Goal: Communication & Community: Answer question/provide support

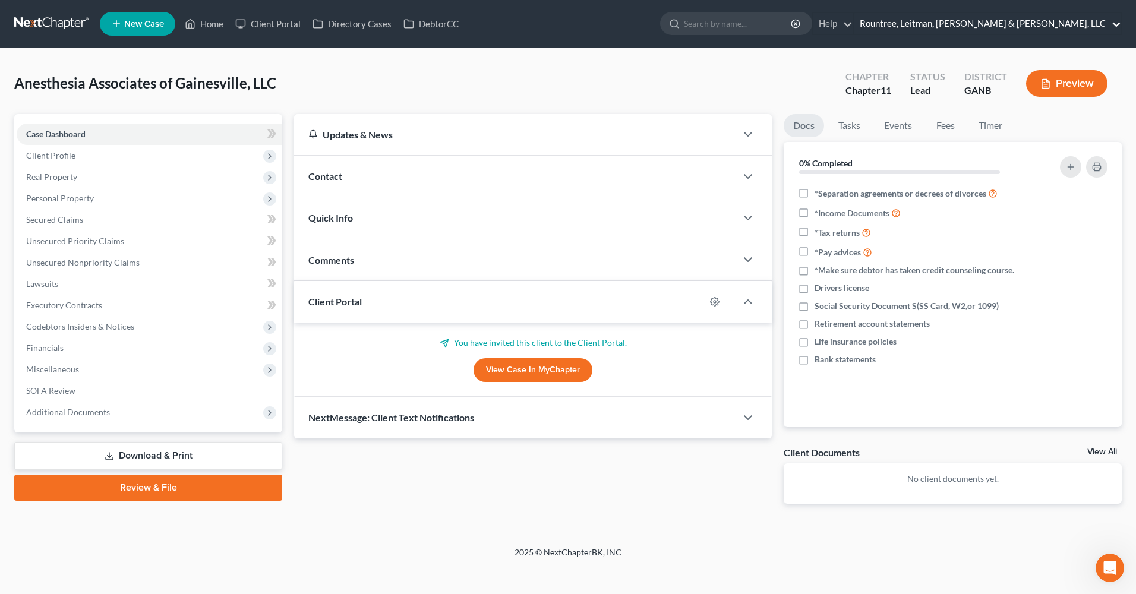
click at [1091, 26] on link "Rountree, Leitman, [PERSON_NAME] & [PERSON_NAME], LLC" at bounding box center [987, 23] width 267 height 21
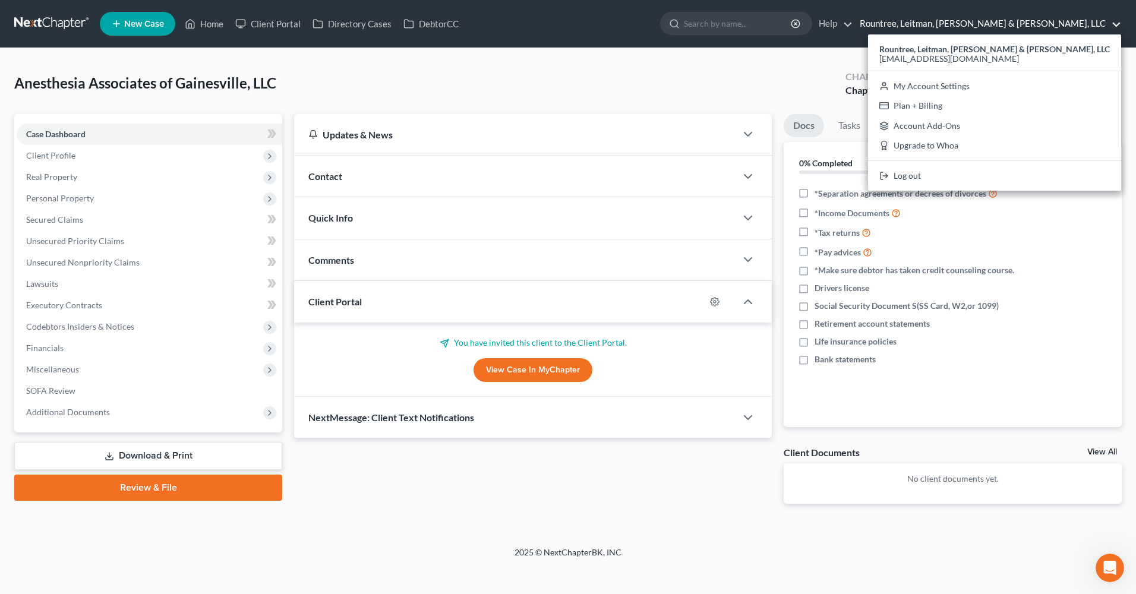
click at [1095, 24] on link "Rountree, Leitman, [PERSON_NAME] & [PERSON_NAME], LLC" at bounding box center [987, 23] width 267 height 21
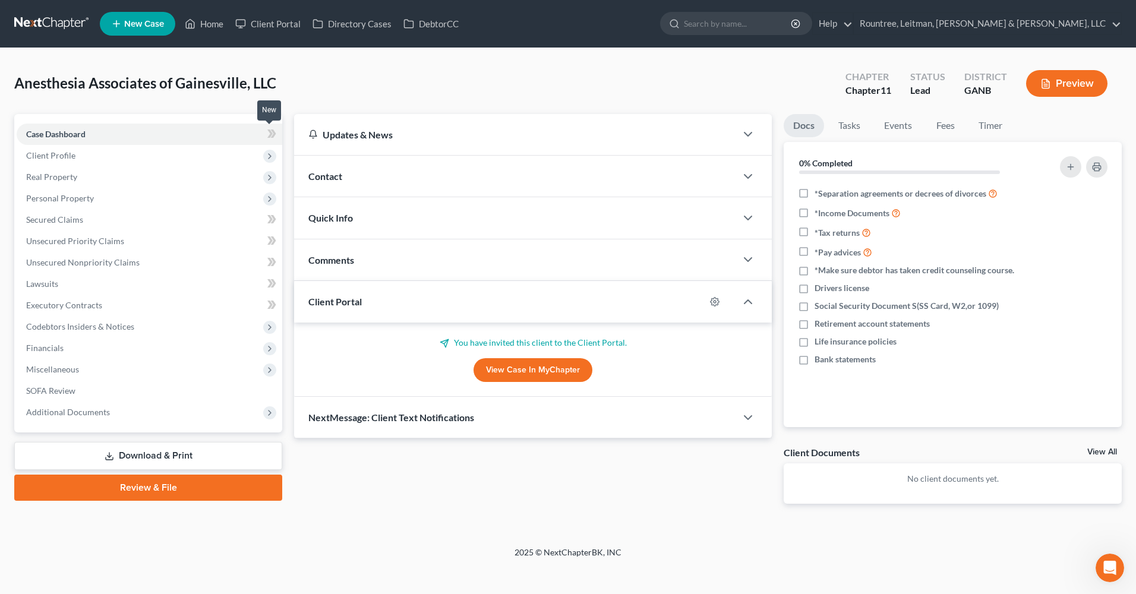
click at [274, 138] on icon at bounding box center [271, 134] width 9 height 15
click at [267, 133] on icon at bounding box center [271, 134] width 9 height 15
click at [272, 135] on icon at bounding box center [269, 134] width 5 height 8
click at [256, 367] on span "Miscellaneous" at bounding box center [150, 369] width 266 height 21
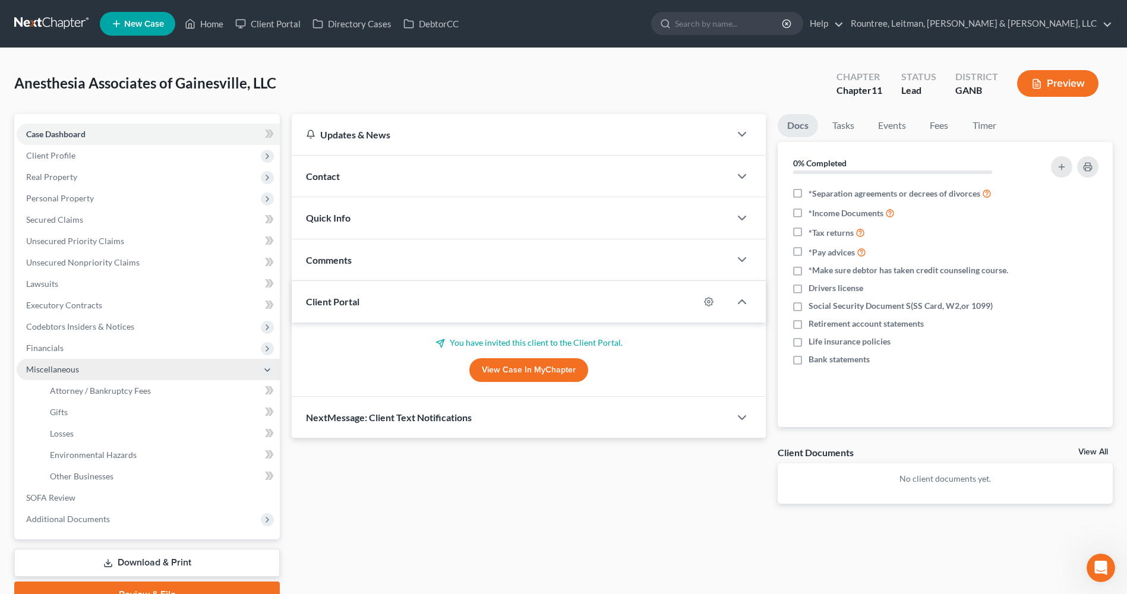
click at [256, 367] on span "Miscellaneous" at bounding box center [148, 369] width 263 height 21
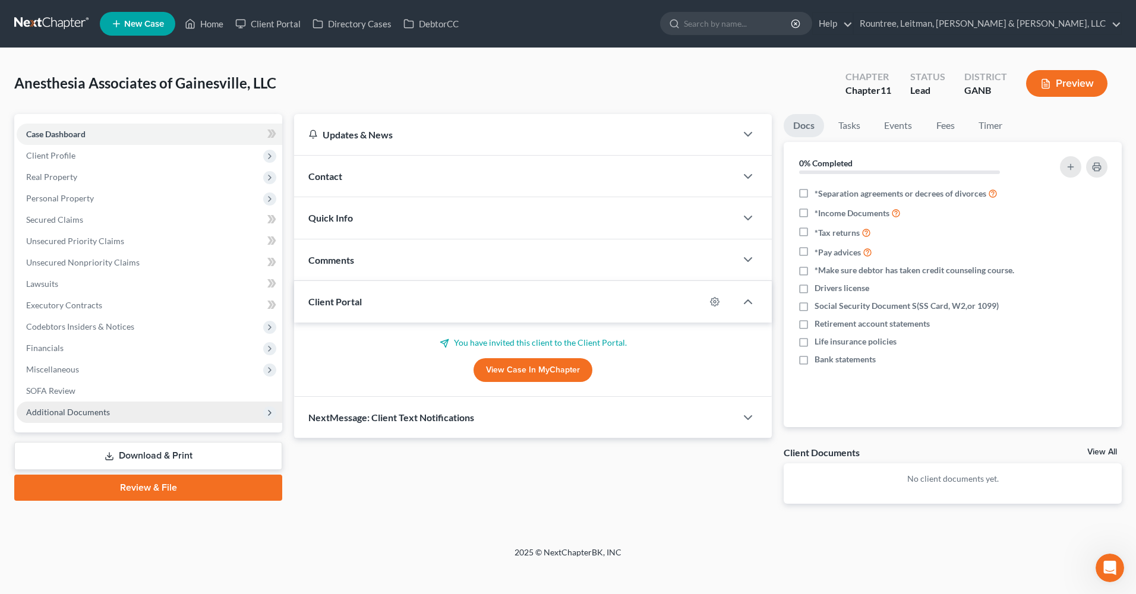
click at [235, 414] on span "Additional Documents" at bounding box center [150, 412] width 266 height 21
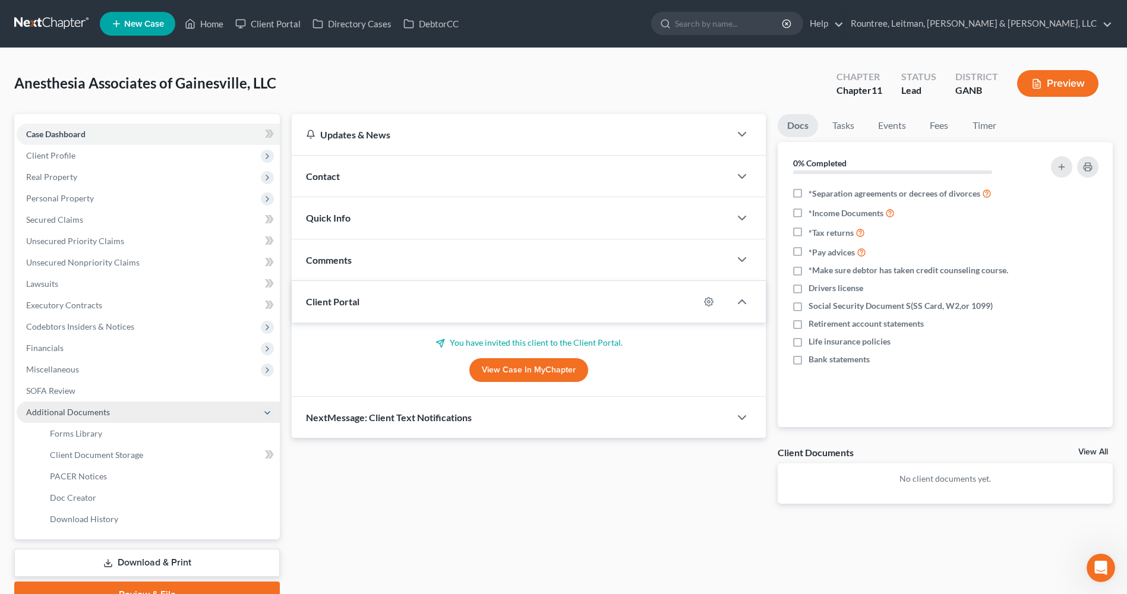
click at [73, 414] on span "Additional Documents" at bounding box center [68, 412] width 84 height 10
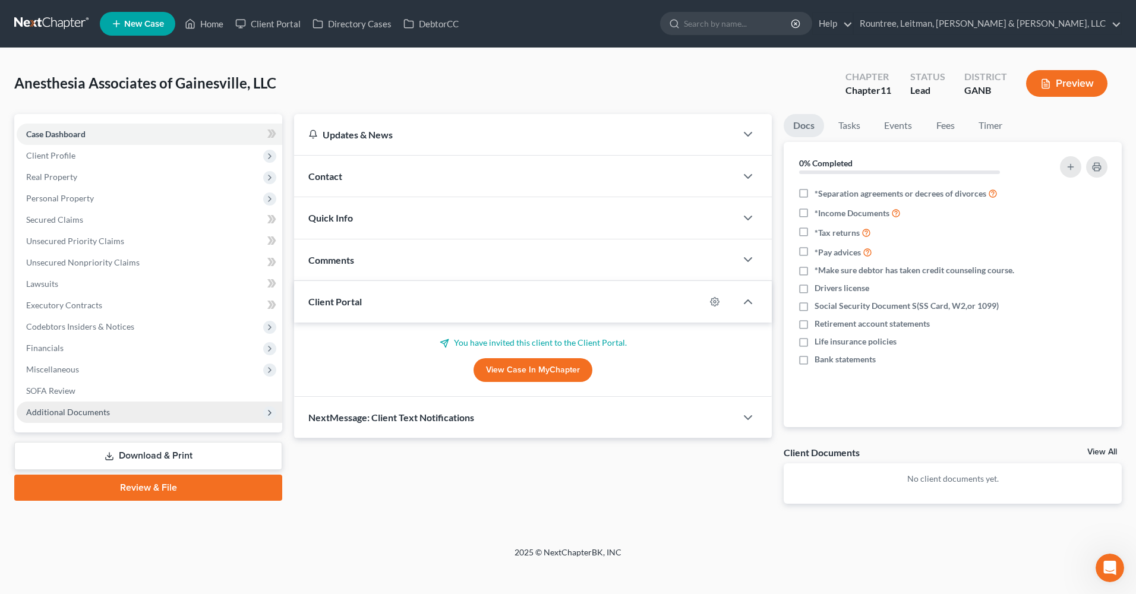
click at [73, 414] on span "Additional Documents" at bounding box center [68, 412] width 84 height 10
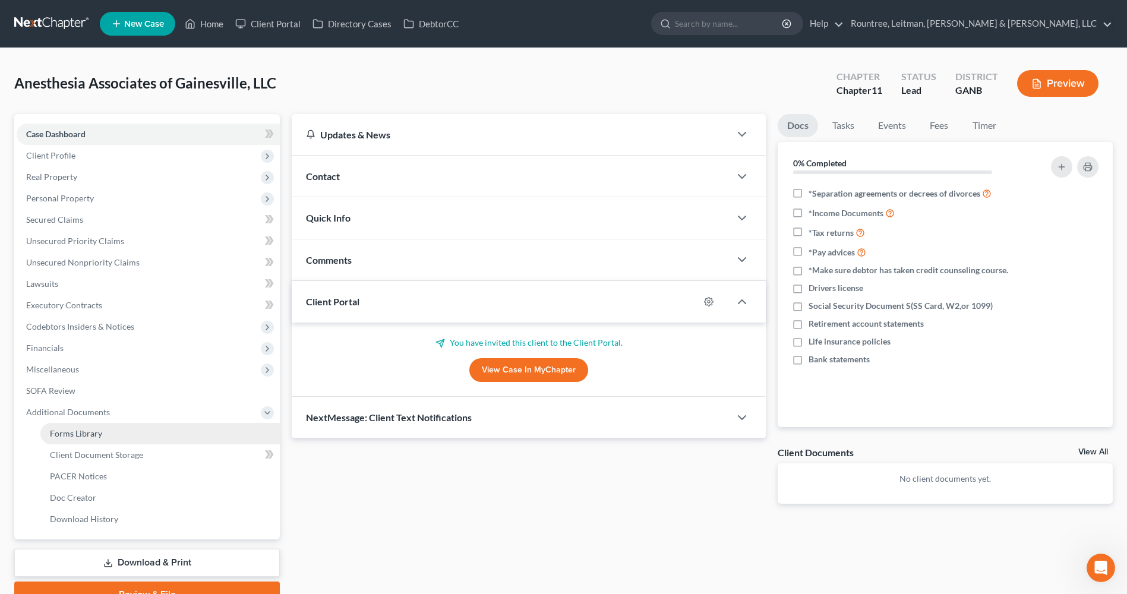
click at [90, 437] on span "Forms Library" at bounding box center [76, 433] width 52 height 10
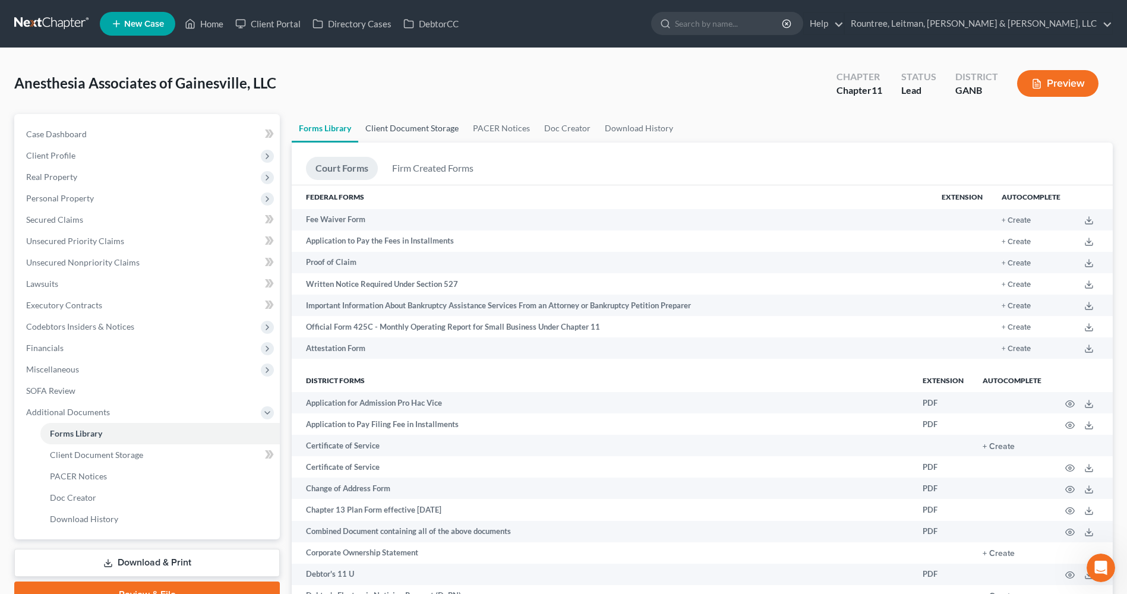
click at [414, 130] on link "Client Document Storage" at bounding box center [412, 128] width 108 height 29
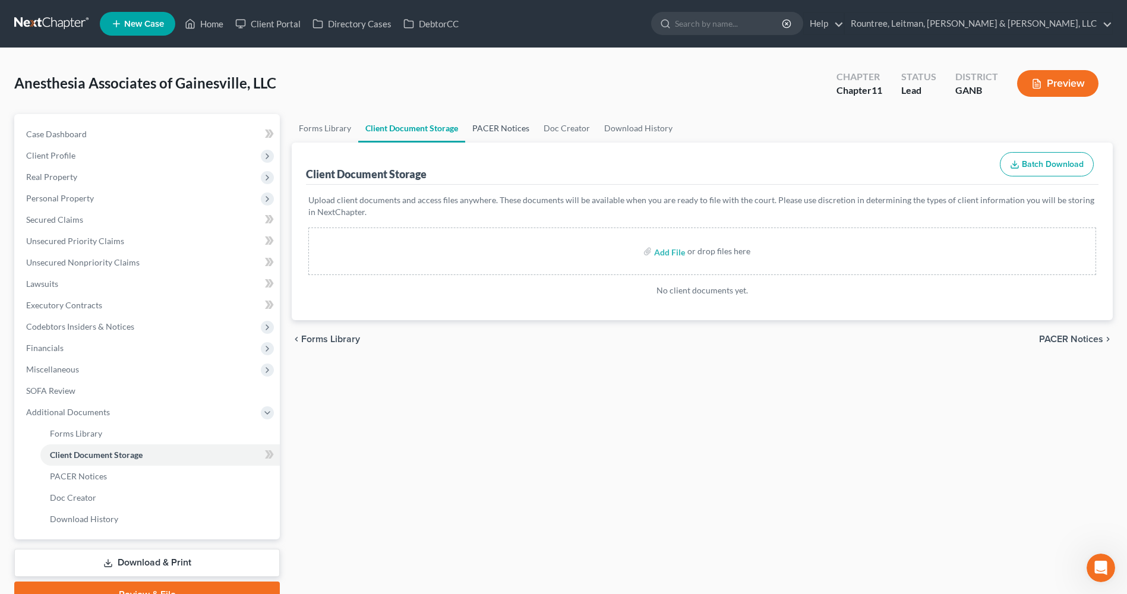
click at [479, 129] on link "PACER Notices" at bounding box center [500, 128] width 71 height 29
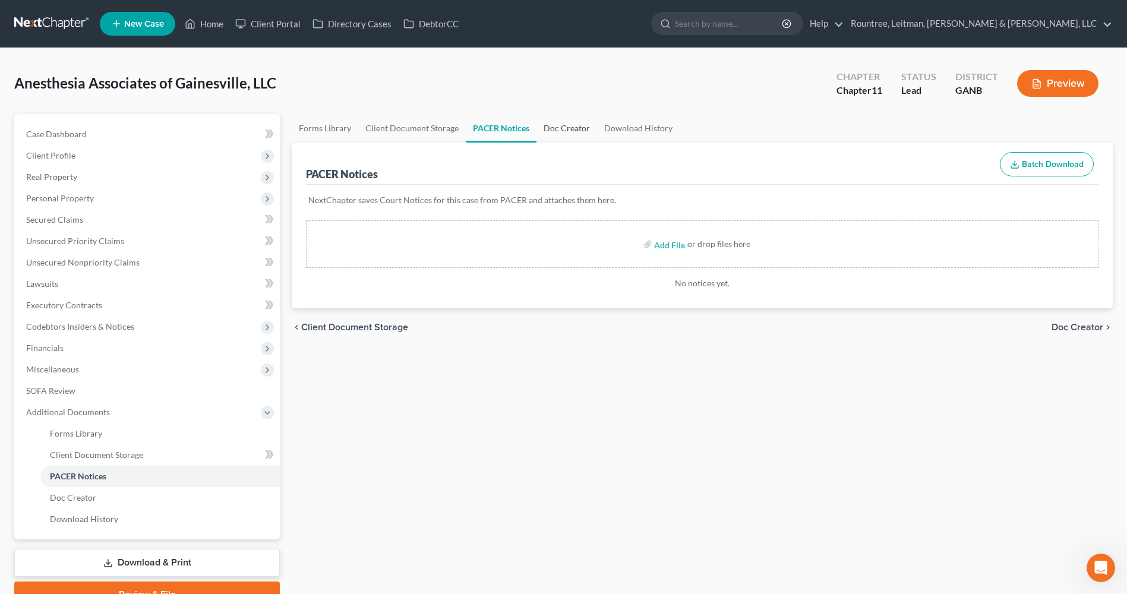
click at [584, 128] on link "Doc Creator" at bounding box center [567, 128] width 61 height 29
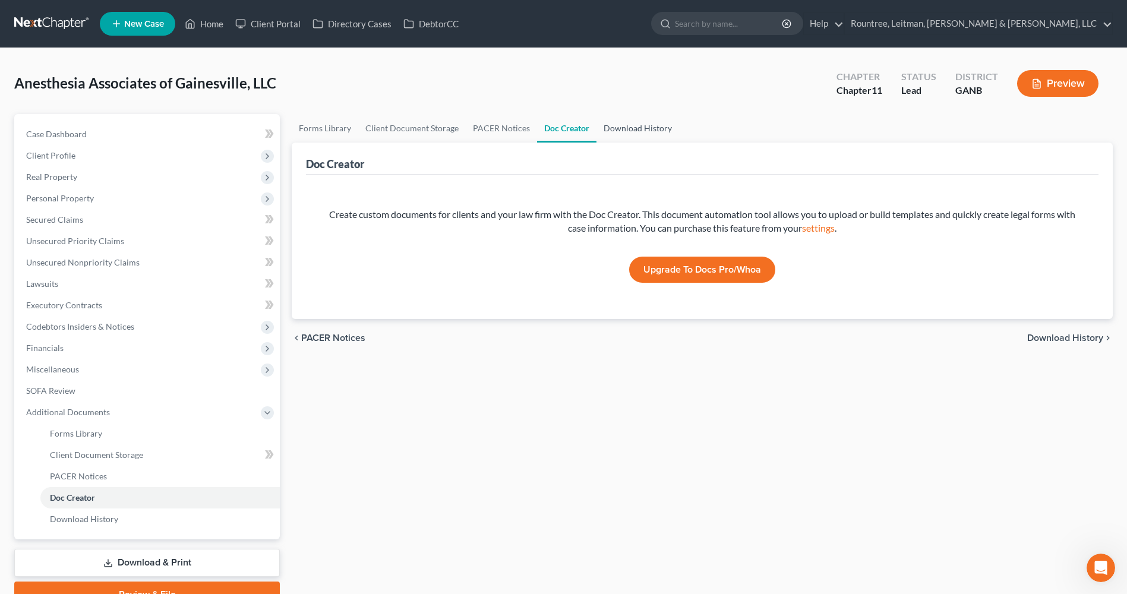
click at [628, 128] on link "Download History" at bounding box center [638, 128] width 83 height 29
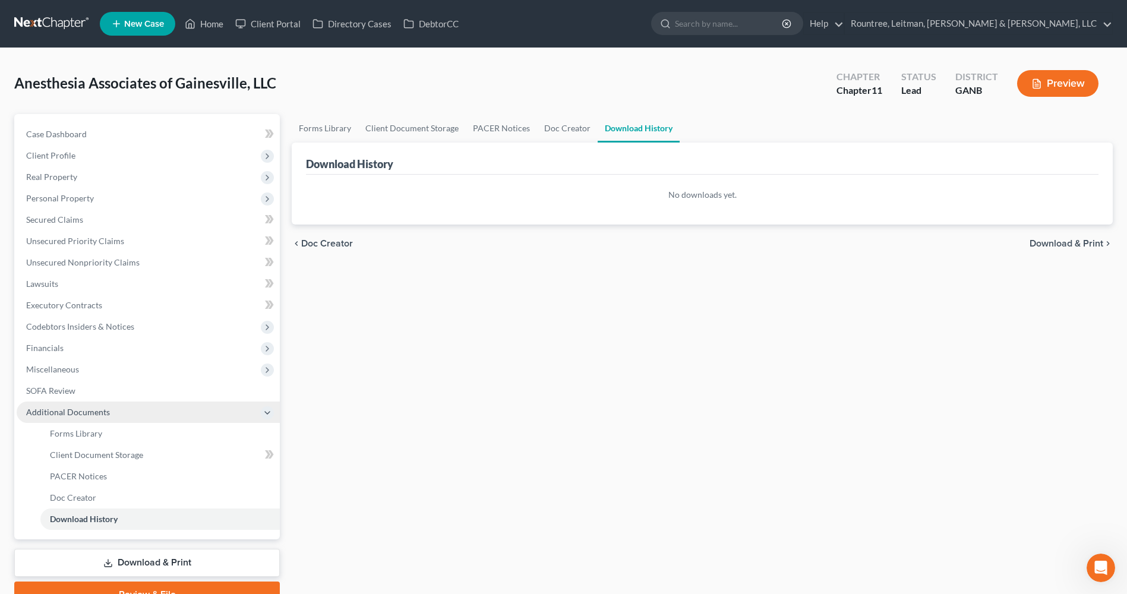
click at [147, 403] on span "Additional Documents" at bounding box center [148, 412] width 263 height 21
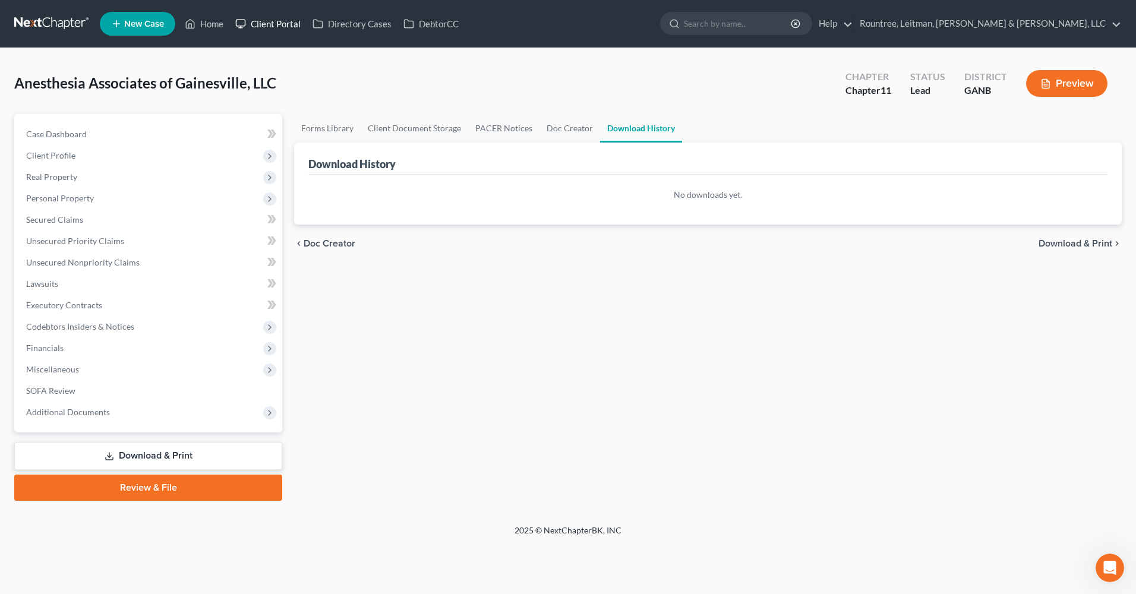
click at [272, 20] on link "Client Portal" at bounding box center [267, 23] width 77 height 21
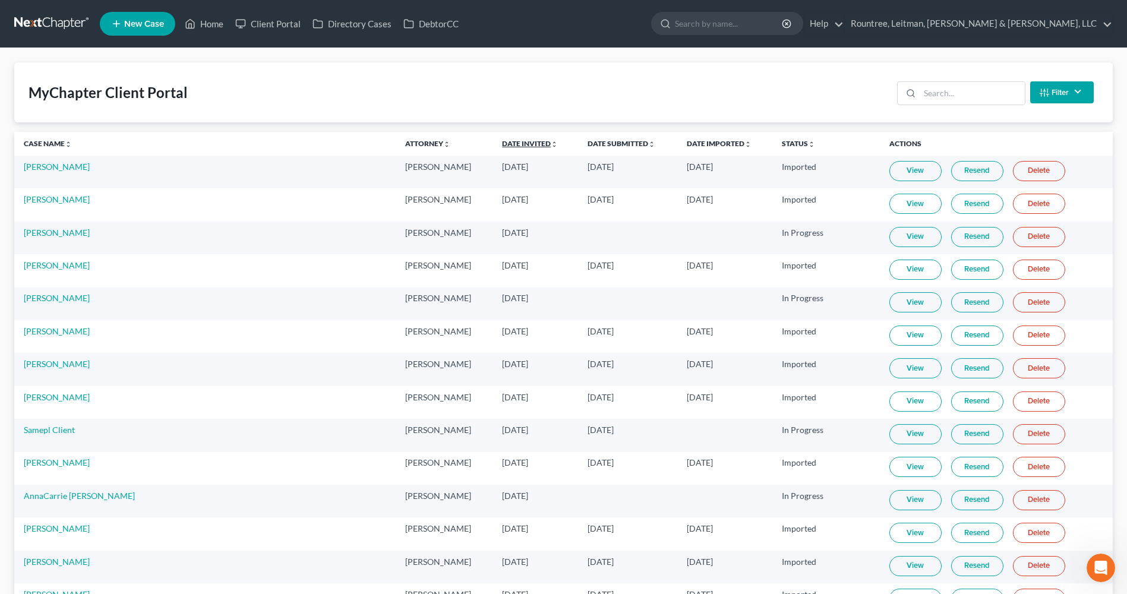
click at [502, 145] on link "Date Invited unfold_more expand_more expand_less" at bounding box center [530, 143] width 56 height 9
click at [501, 145] on link "Date Invited unfold_more expand_more expand_less" at bounding box center [529, 143] width 57 height 9
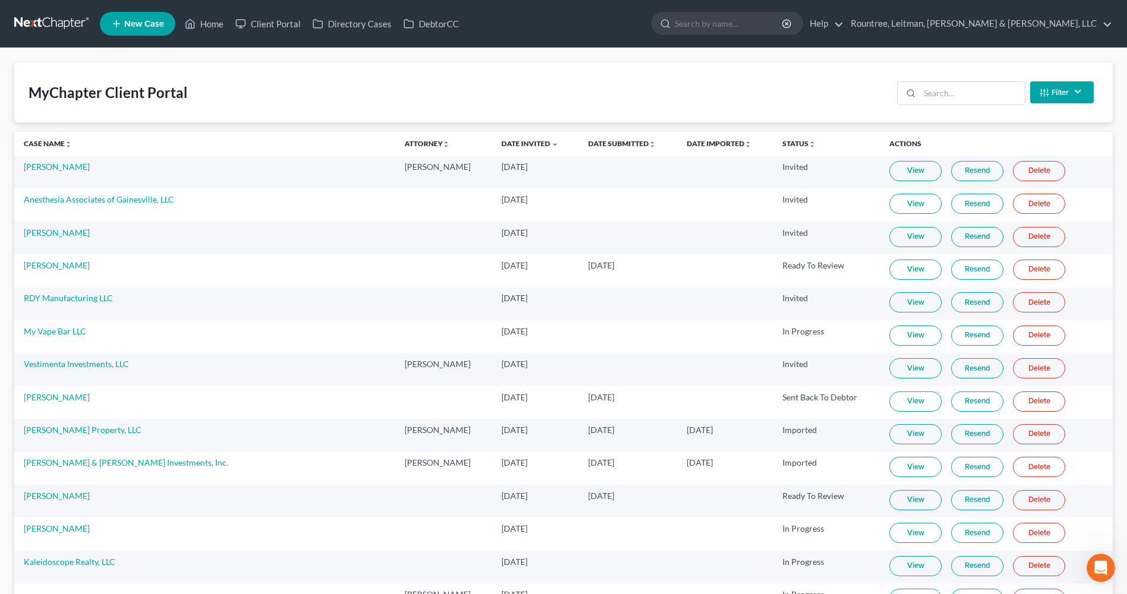
click at [889, 203] on link "View" at bounding box center [915, 204] width 52 height 20
click at [953, 206] on link "Resend" at bounding box center [977, 204] width 52 height 20
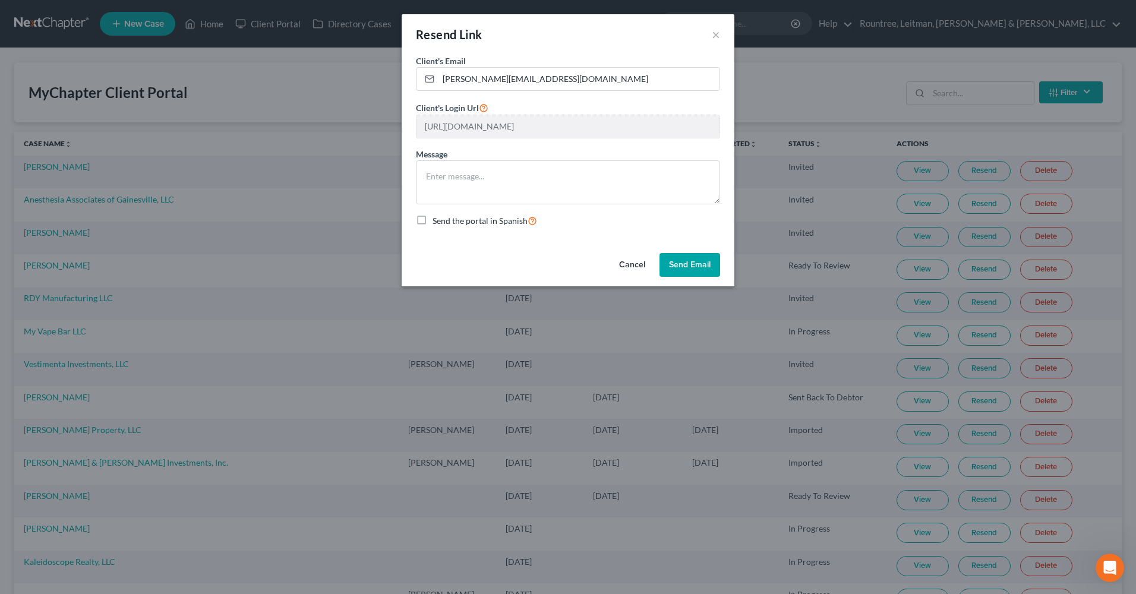
drag, startPoint x: 477, startPoint y: 124, endPoint x: 487, endPoint y: 108, distance: 19.5
click at [487, 106] on icon at bounding box center [484, 107] width 10 height 11
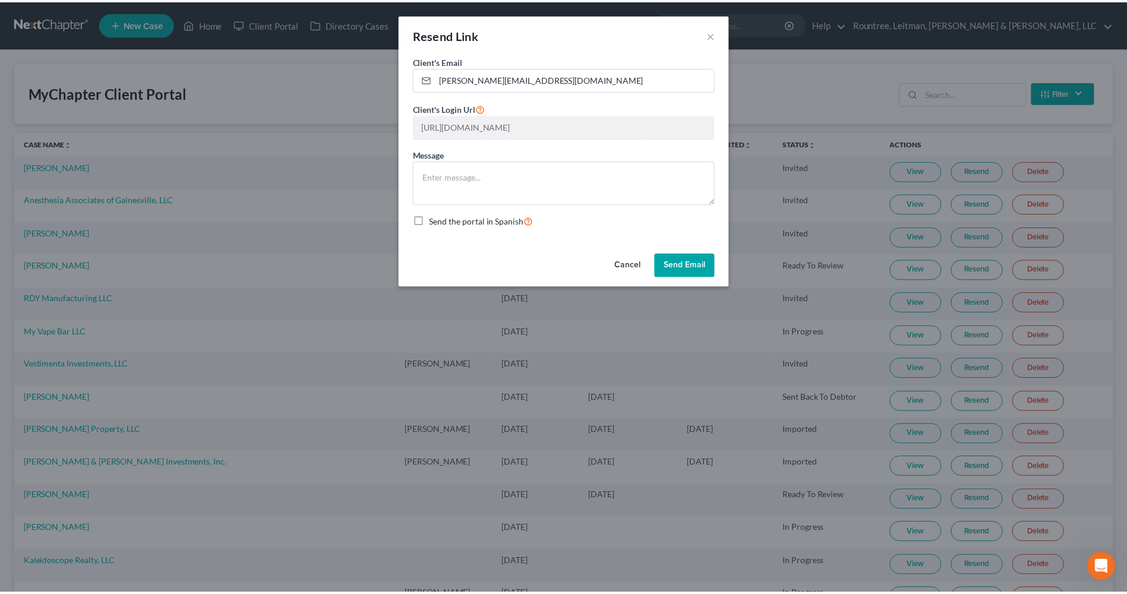
scroll to position [0, 229]
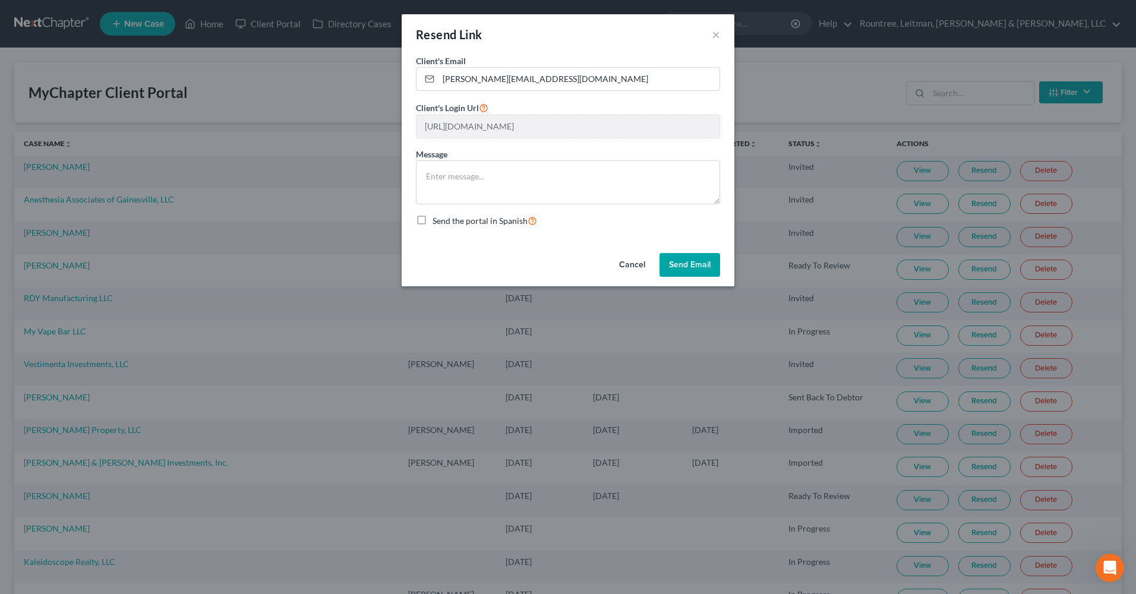
click at [813, 150] on div "Resend Link × Client's Email * [PERSON_NAME][EMAIL_ADDRESS][DOMAIN_NAME] Client…" at bounding box center [568, 297] width 1136 height 594
click at [532, 153] on div "Message" at bounding box center [568, 176] width 304 height 56
drag, startPoint x: 648, startPoint y: 265, endPoint x: 362, endPoint y: 11, distance: 382.1
click at [648, 265] on button "Cancel" at bounding box center [632, 265] width 45 height 24
